Goal: Transaction & Acquisition: Purchase product/service

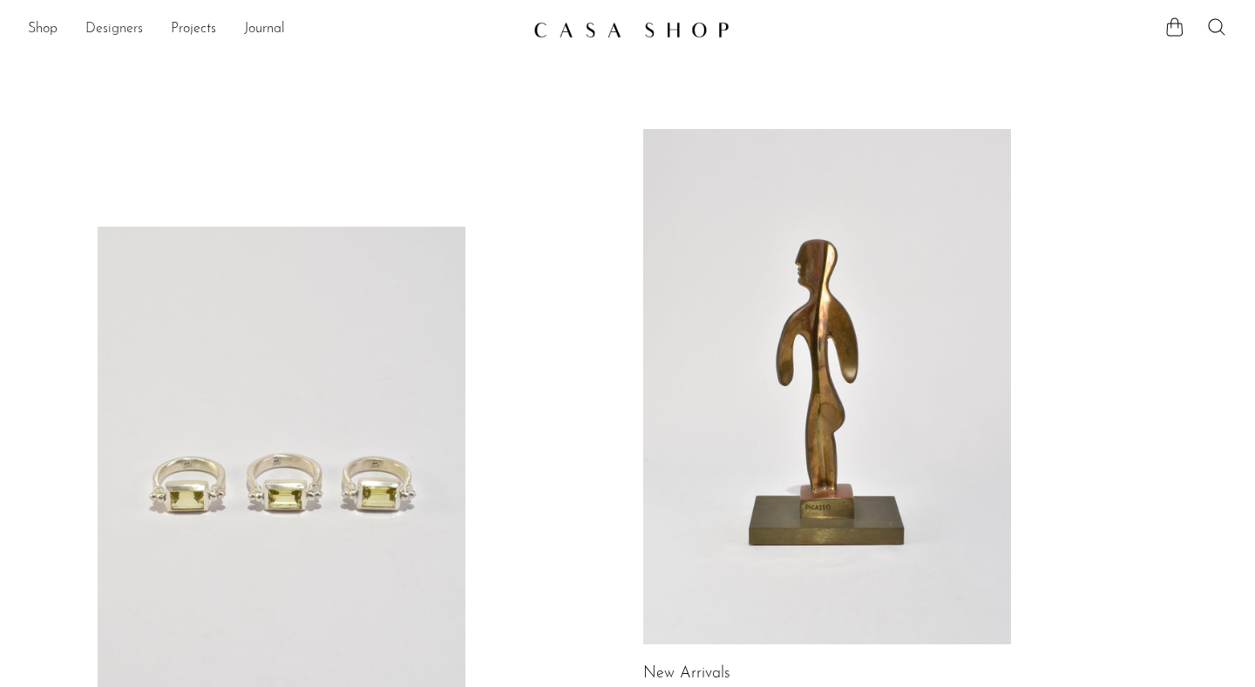
click at [118, 26] on link "Designers" at bounding box center [114, 29] width 58 height 23
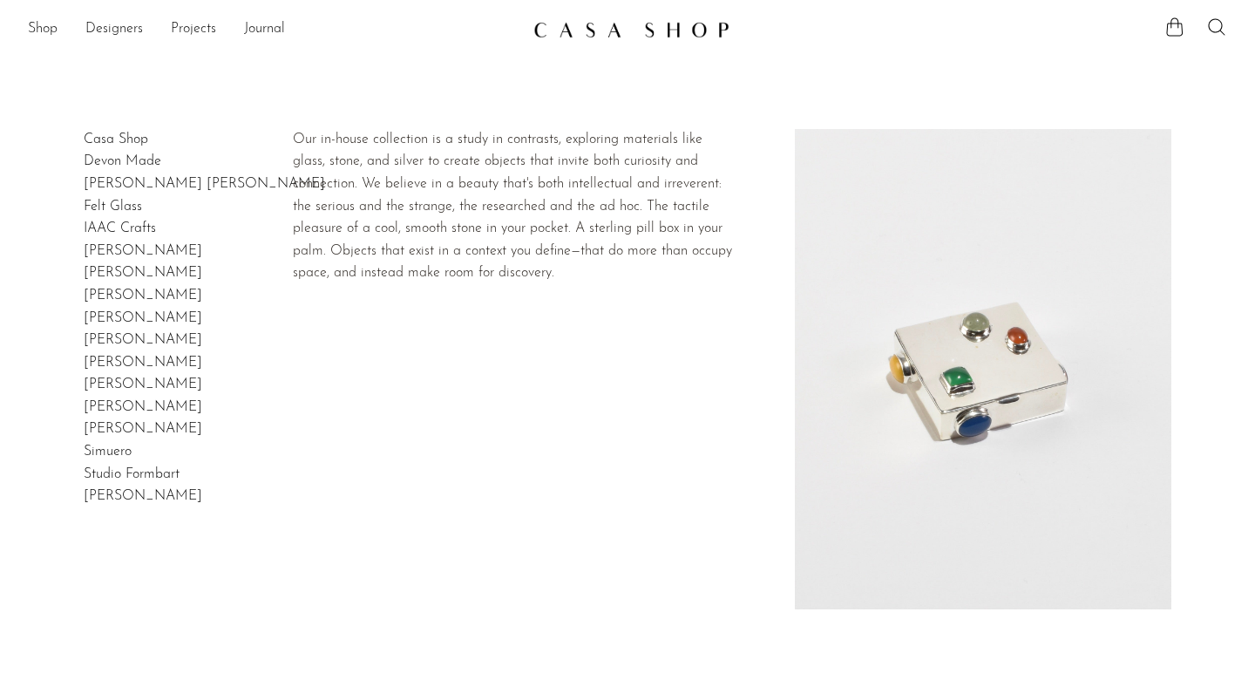
click at [115, 134] on link "Casa Shop" at bounding box center [116, 139] width 64 height 14
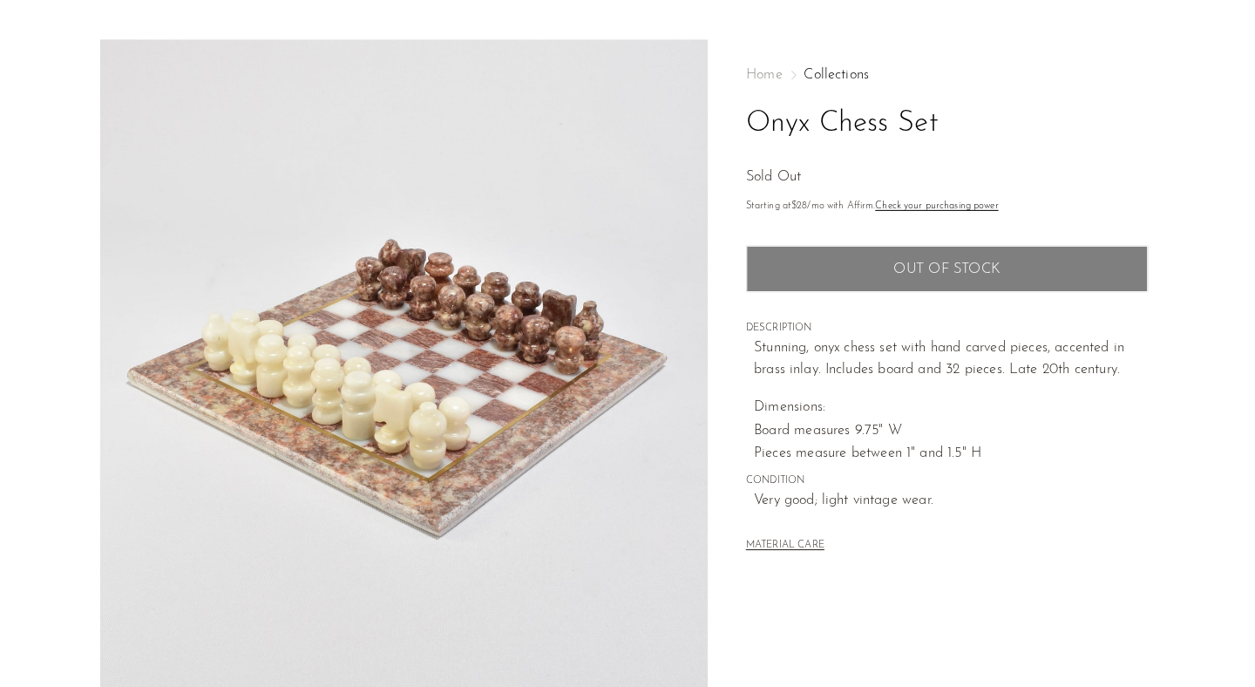
scroll to position [31, 0]
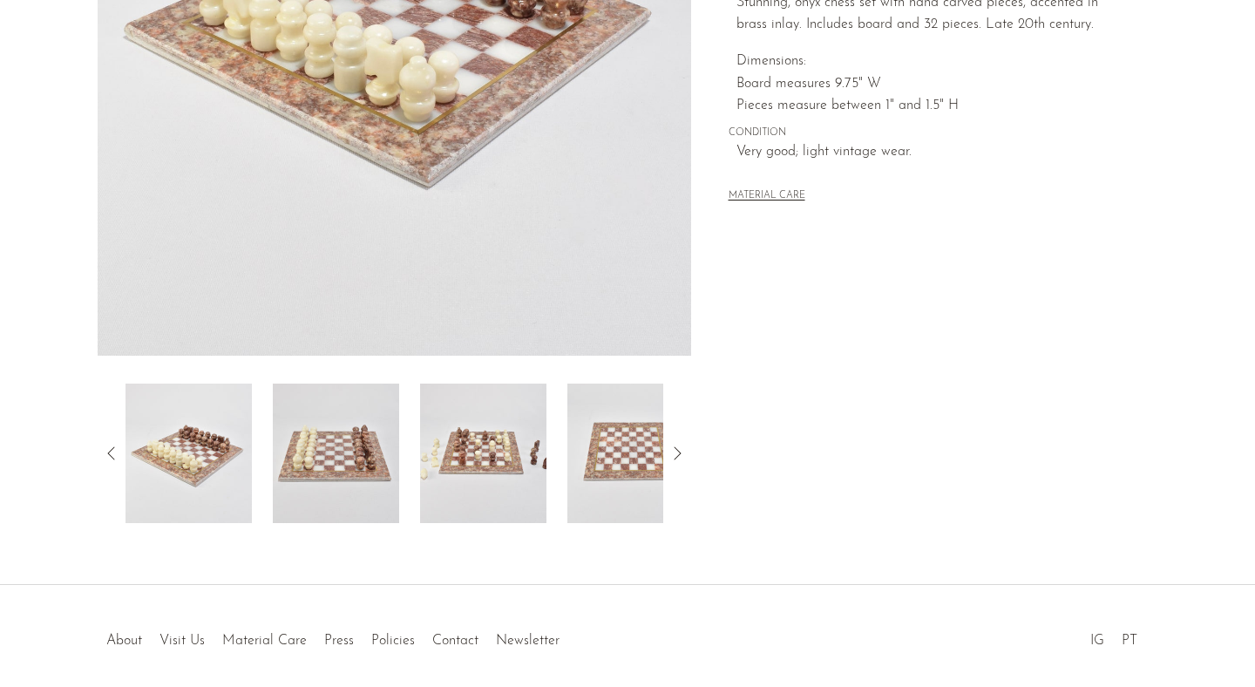
click at [352, 472] on img at bounding box center [336, 452] width 126 height 139
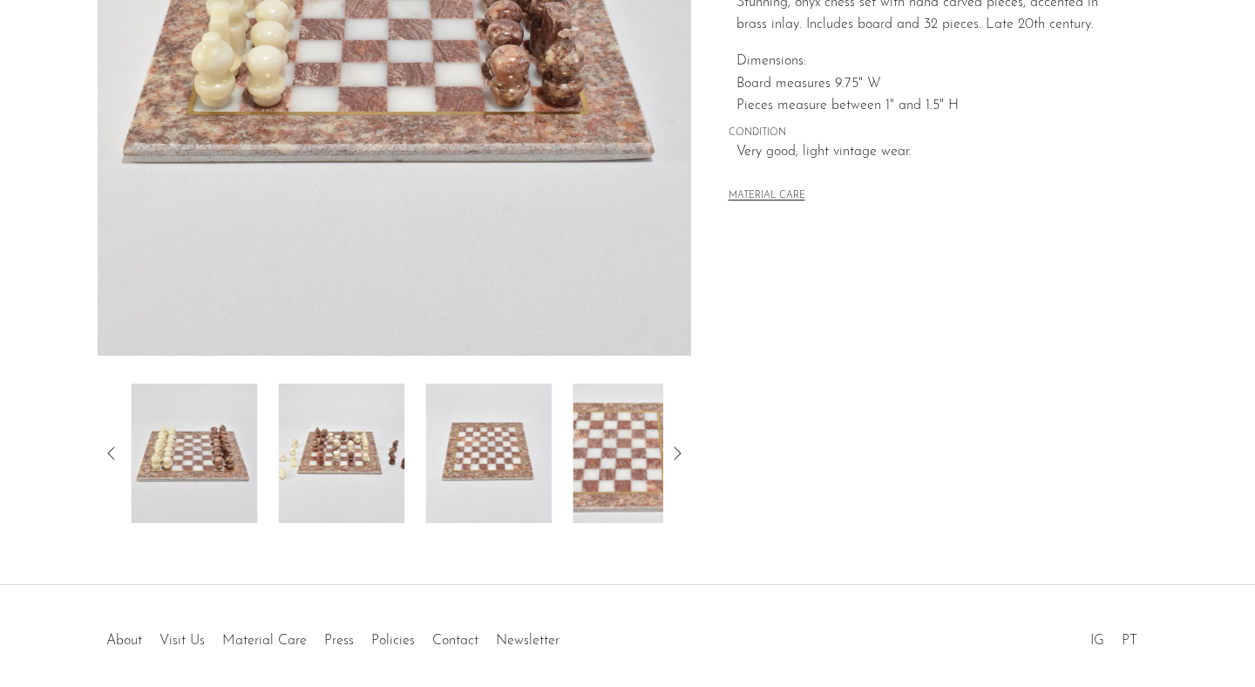
scroll to position [319, 0]
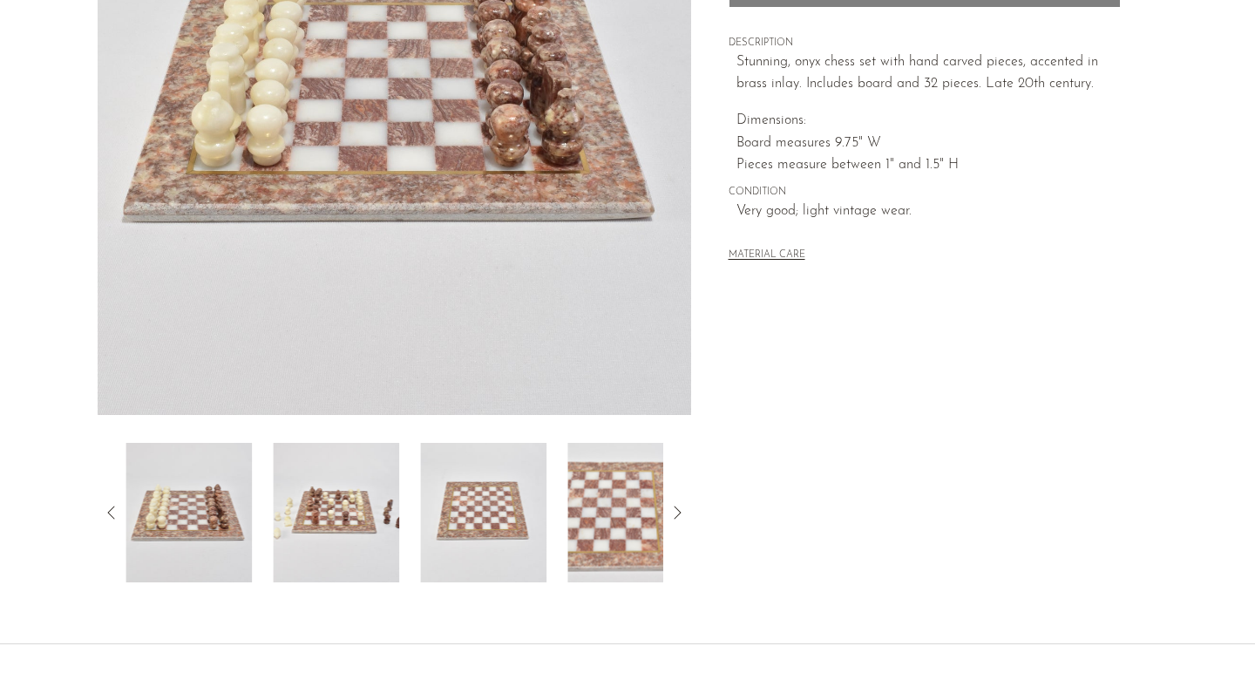
click at [352, 472] on img at bounding box center [336, 512] width 126 height 139
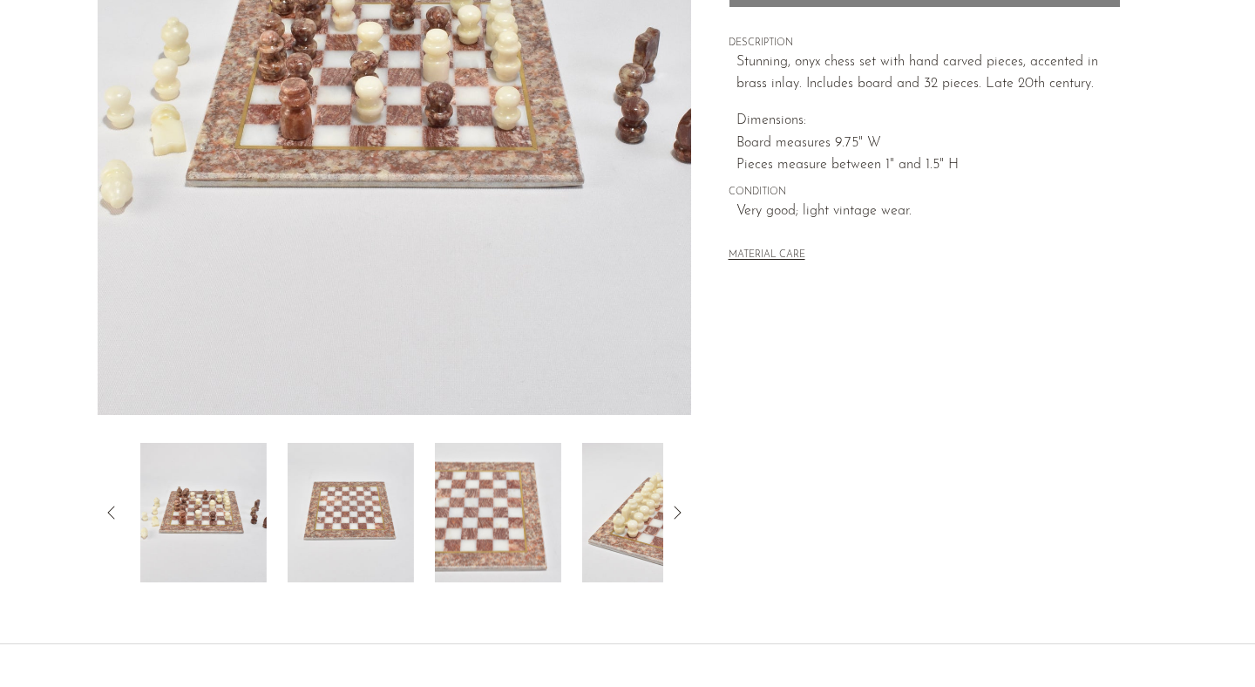
click at [399, 491] on img at bounding box center [351, 512] width 126 height 139
